Goal: Communication & Community: Participate in discussion

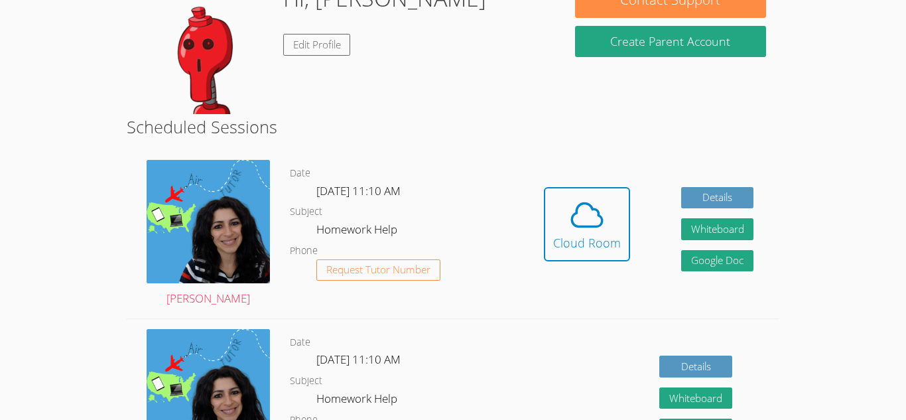
scroll to position [164, 0]
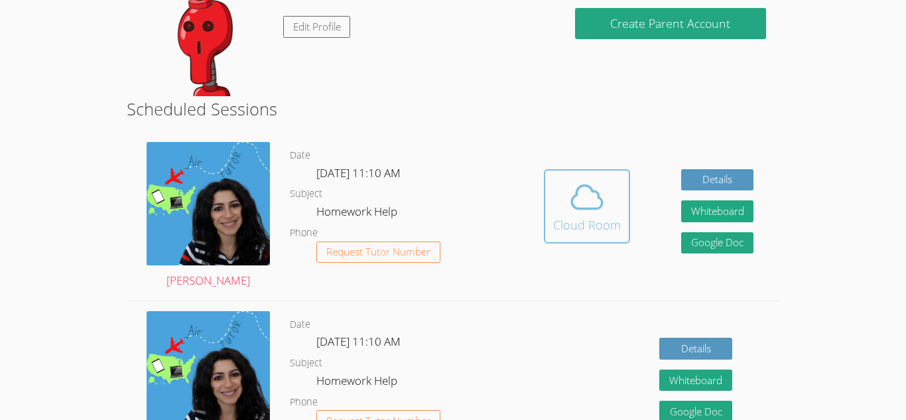
click at [581, 176] on button "Cloud Room" at bounding box center [587, 206] width 86 height 74
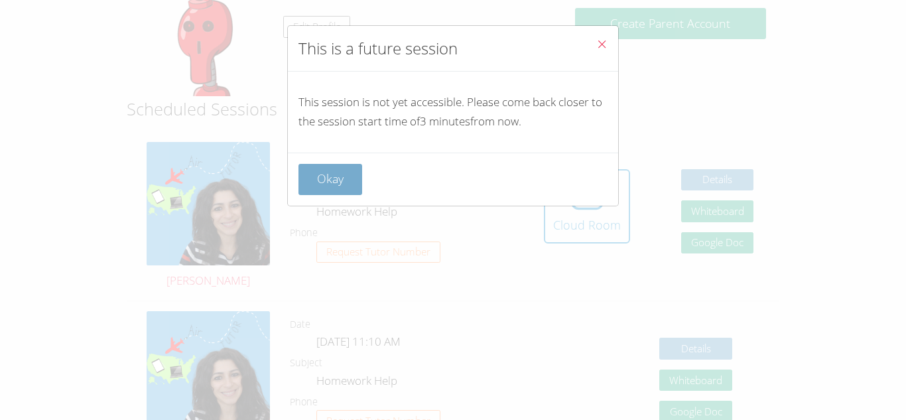
click at [344, 190] on button "Okay" at bounding box center [331, 179] width 64 height 31
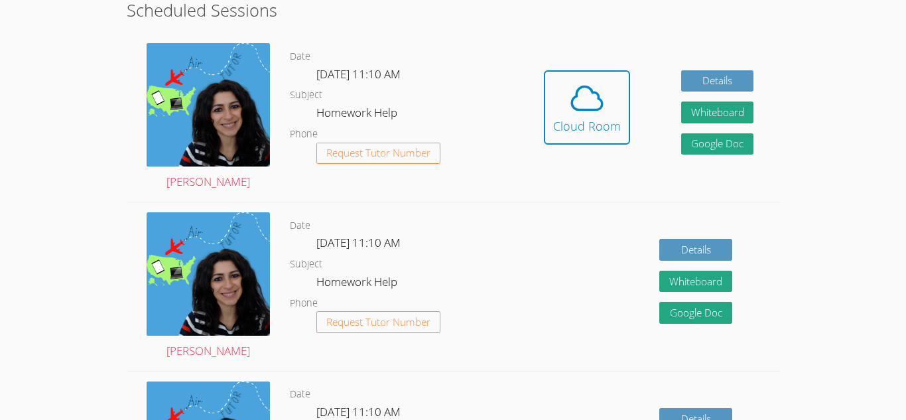
scroll to position [274, 0]
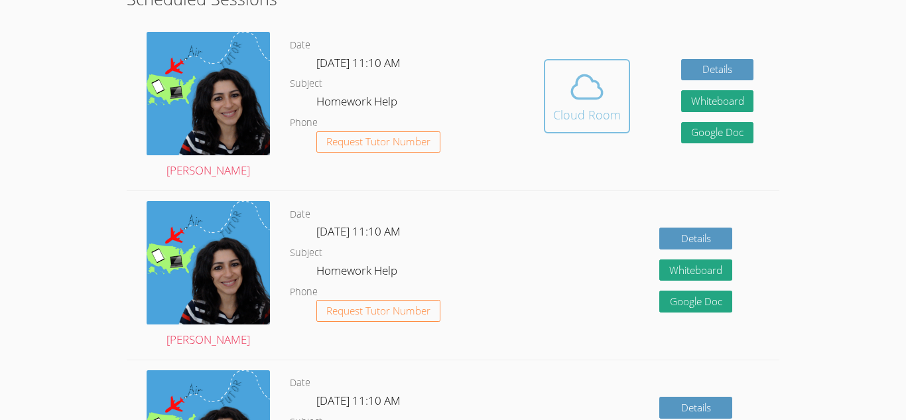
click at [561, 120] on div "Cloud Room" at bounding box center [587, 114] width 68 height 19
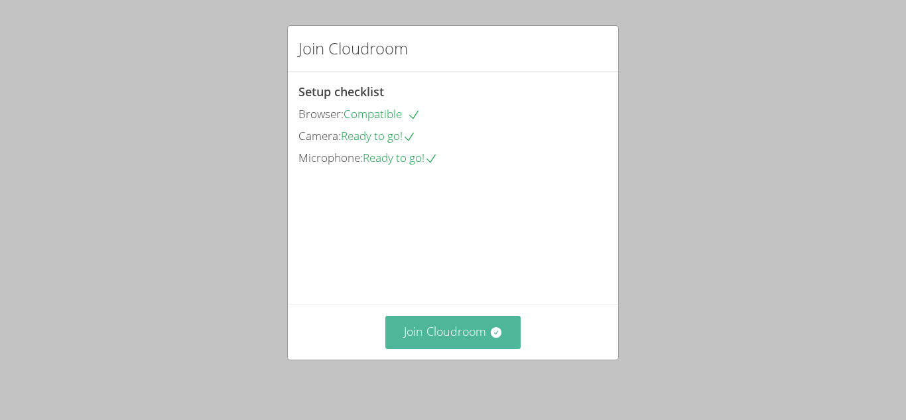
click at [471, 326] on button "Join Cloudroom" at bounding box center [453, 332] width 136 height 33
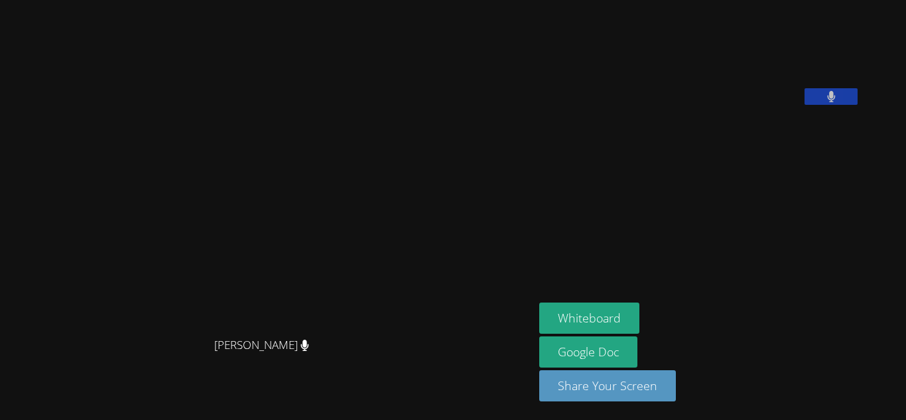
click at [835, 102] on icon at bounding box center [831, 96] width 8 height 11
click at [839, 102] on icon at bounding box center [832, 96] width 14 height 11
click at [785, 299] on aside "[PERSON_NAME] Whiteboard Google Doc Share Your Screen" at bounding box center [700, 210] width 332 height 420
click at [640, 321] on button "Whiteboard" at bounding box center [589, 318] width 100 height 31
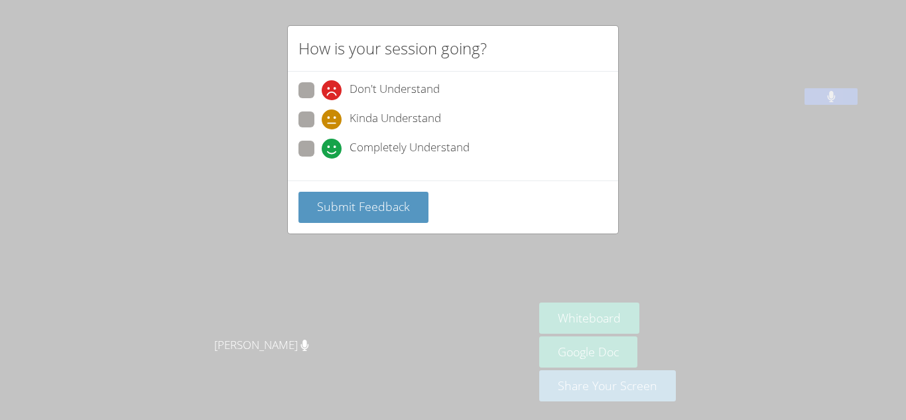
click at [429, 148] on span "Completely Understand" at bounding box center [410, 149] width 120 height 20
click at [333, 148] on input "Completely Understand" at bounding box center [327, 146] width 11 height 11
radio input "true"
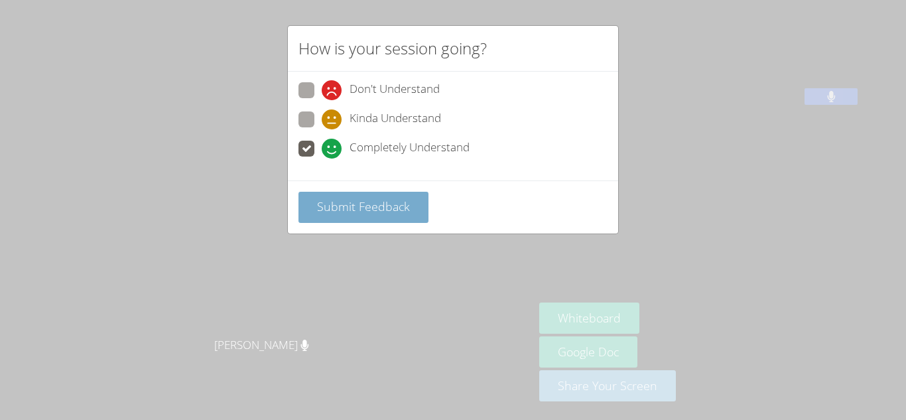
click at [396, 218] on button "Submit Feedback" at bounding box center [364, 207] width 130 height 31
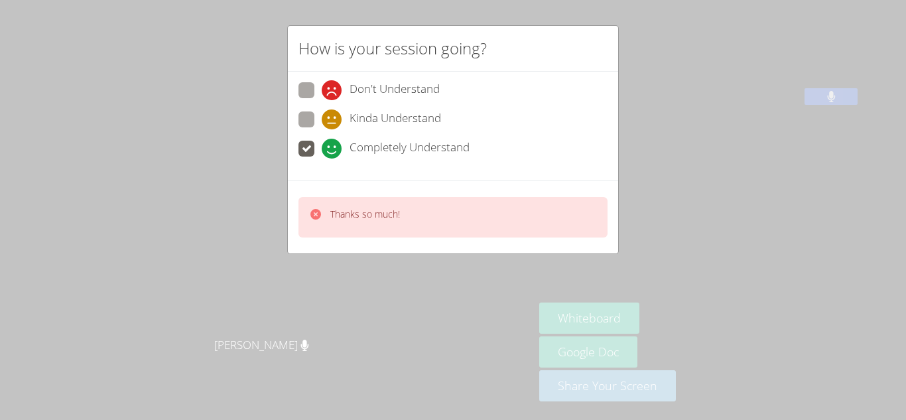
click at [696, 119] on div "How is your session going? Don't Understand Kinda Understand Completely Underst…" at bounding box center [453, 210] width 906 height 420
